Goal: Information Seeking & Learning: Learn about a topic

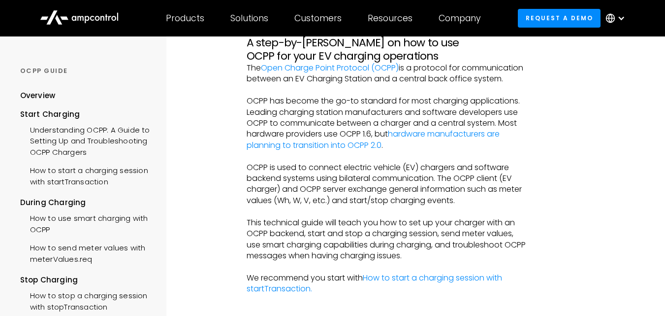
scroll to position [98, 0]
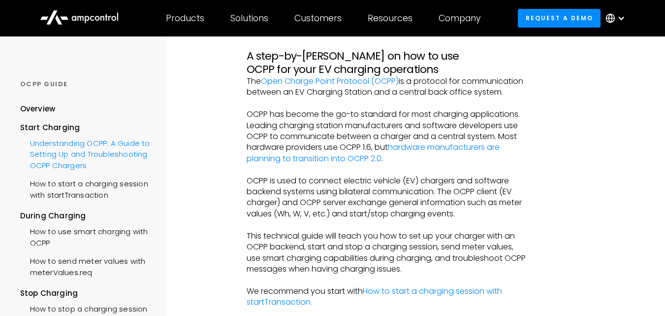
click at [80, 151] on div "Understanding OCPP: A Guide to Setting Up and Troubleshooting OCPP Chargers" at bounding box center [86, 153] width 133 height 40
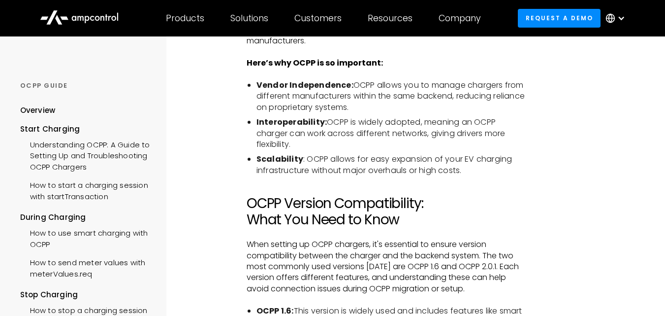
scroll to position [2118, 0]
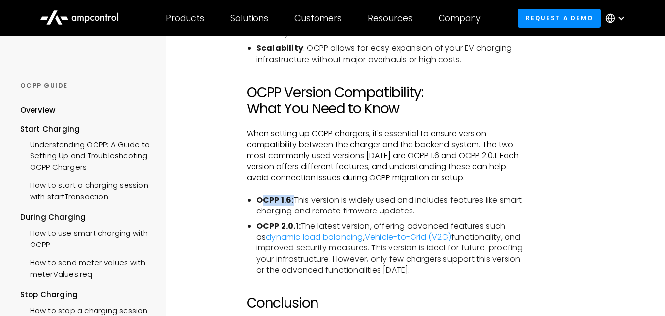
drag, startPoint x: 263, startPoint y: 198, endPoint x: 293, endPoint y: 204, distance: 30.5
click at [293, 204] on strong "OCPP 1.6:" at bounding box center [275, 199] width 37 height 11
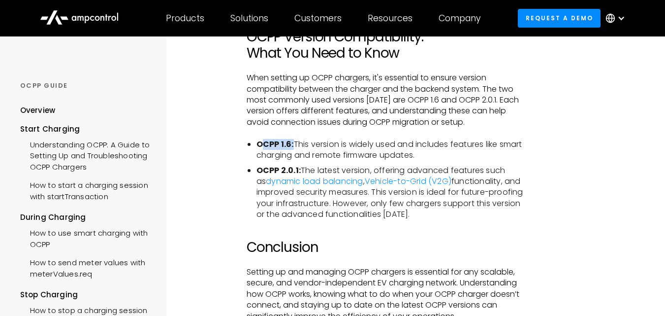
scroll to position [2167, 0]
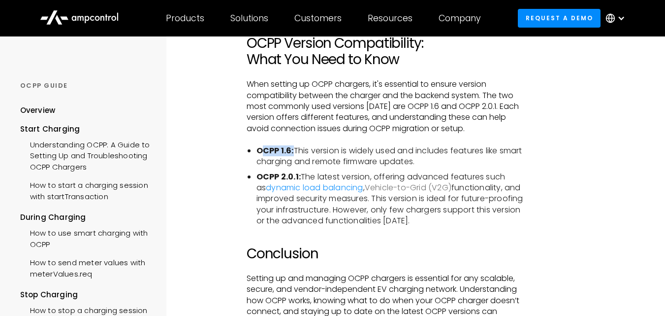
click at [371, 186] on link "Vehicle-to-Grid (V2G)" at bounding box center [408, 187] width 87 height 11
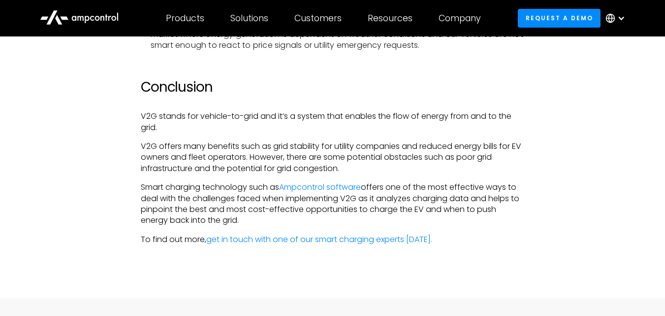
scroll to position [2413, 0]
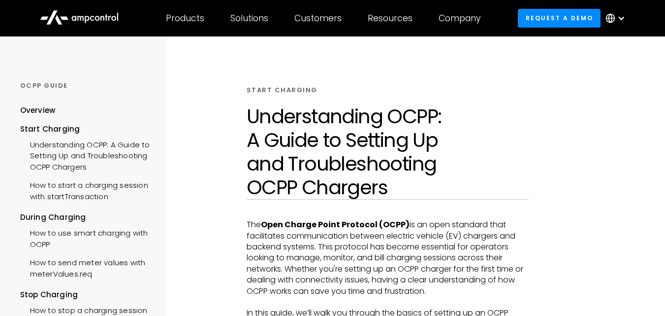
scroll to position [2167, 0]
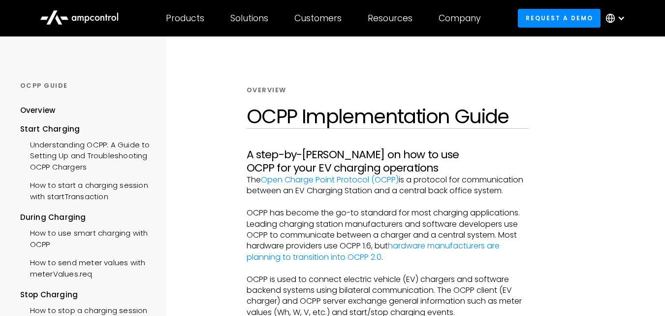
scroll to position [98, 0]
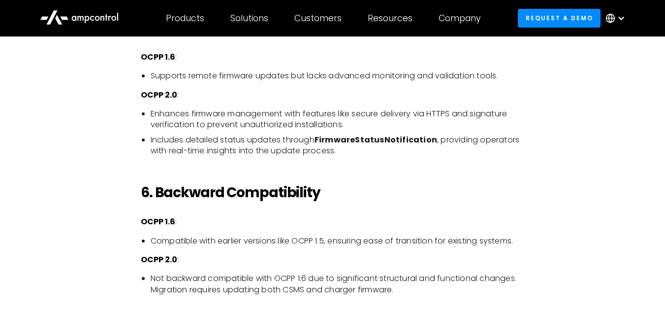
scroll to position [1921, 0]
